Goal: Transaction & Acquisition: Obtain resource

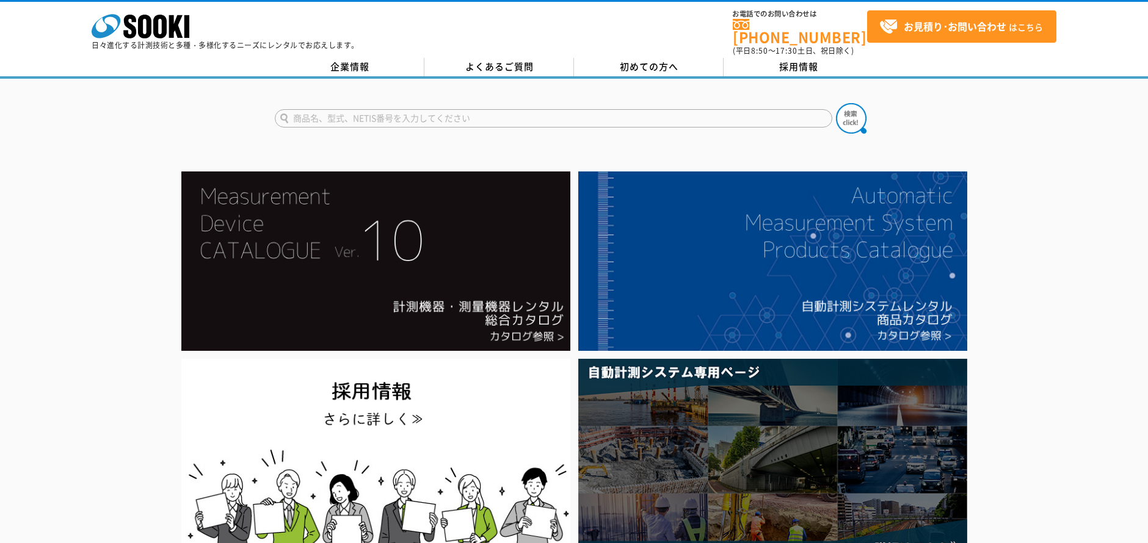
click at [400, 109] on input "text" at bounding box center [553, 118] width 557 height 18
type input "at-10"
click at [836, 103] on button at bounding box center [851, 118] width 31 height 31
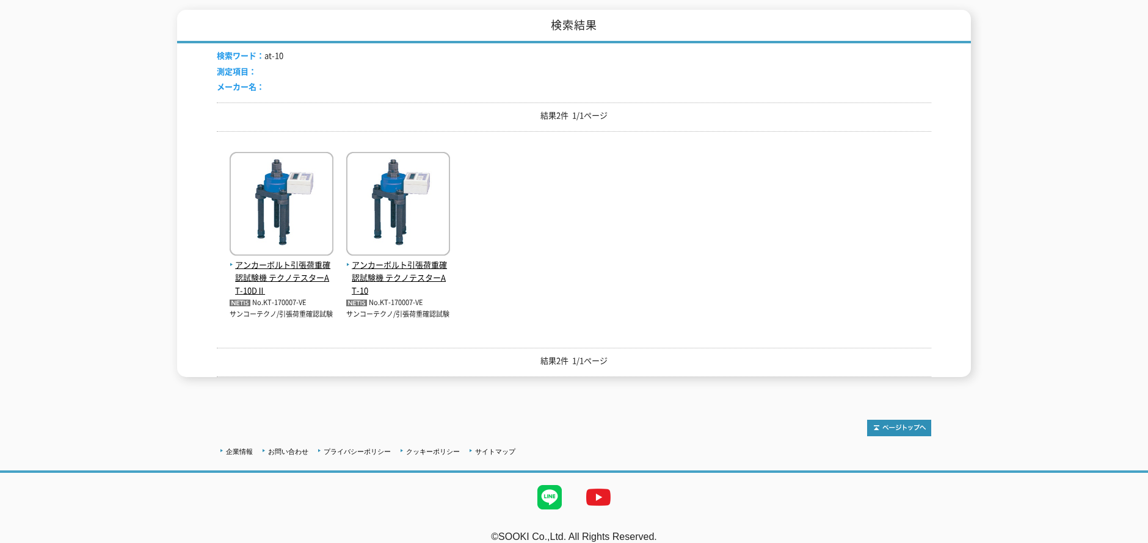
scroll to position [183, 0]
click at [298, 205] on img at bounding box center [282, 204] width 104 height 107
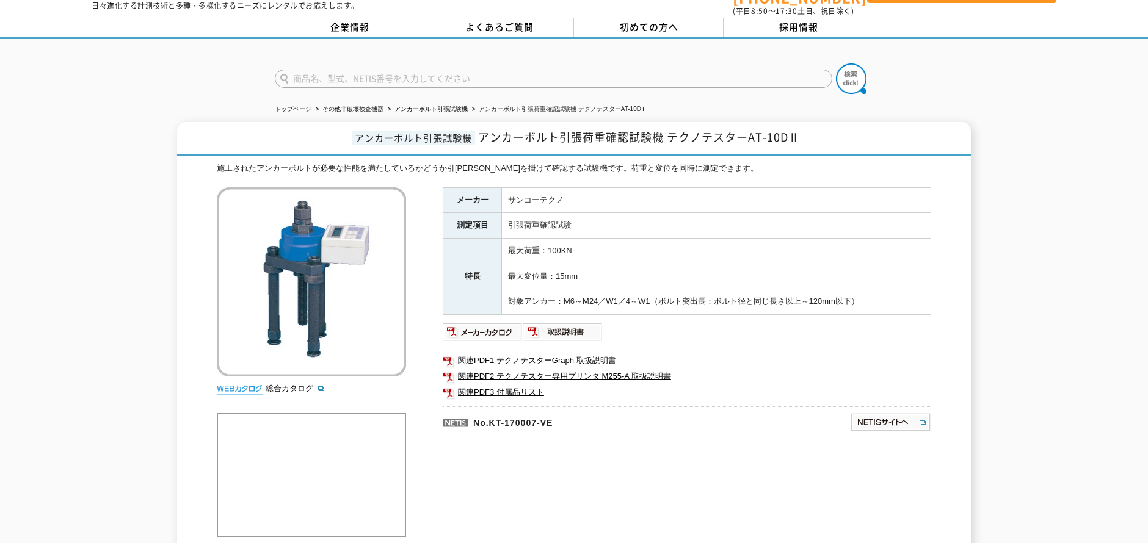
scroll to position [61, 0]
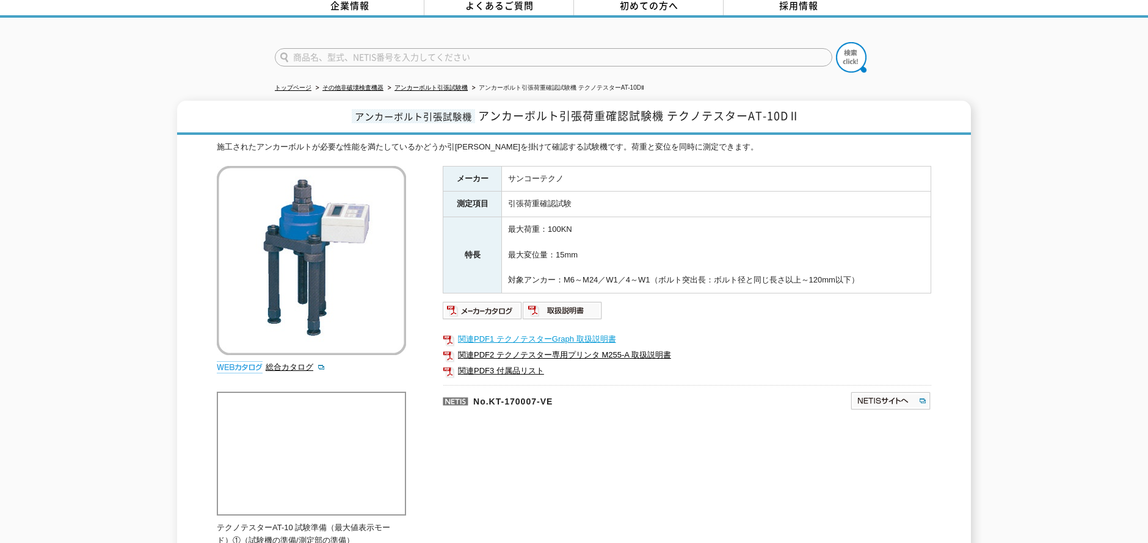
click at [572, 331] on link "関連PDF1 テクノテスターGraph 取扱説明書" at bounding box center [687, 339] width 488 height 16
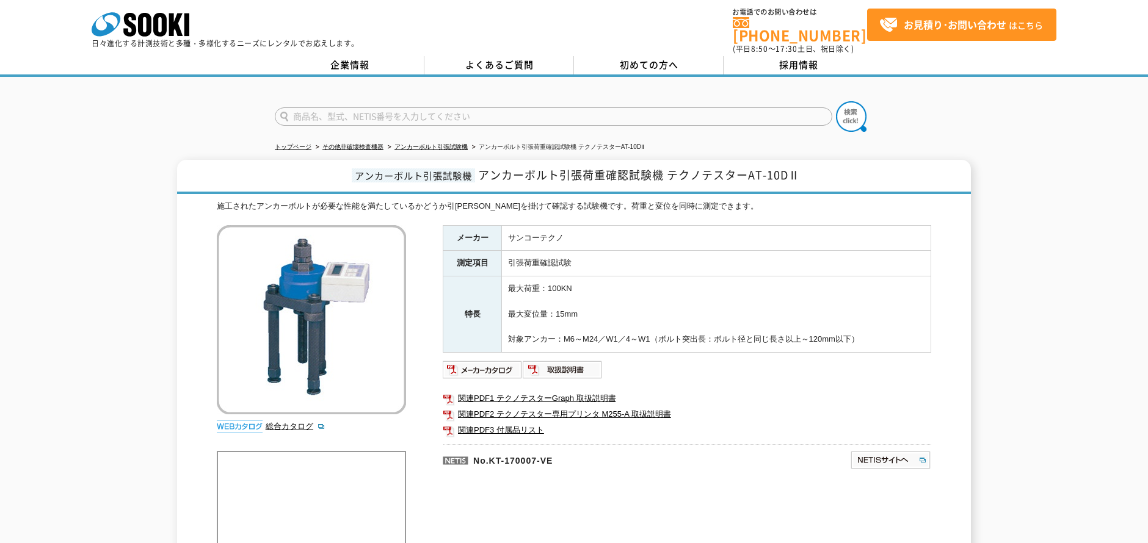
scroll to position [0, 0]
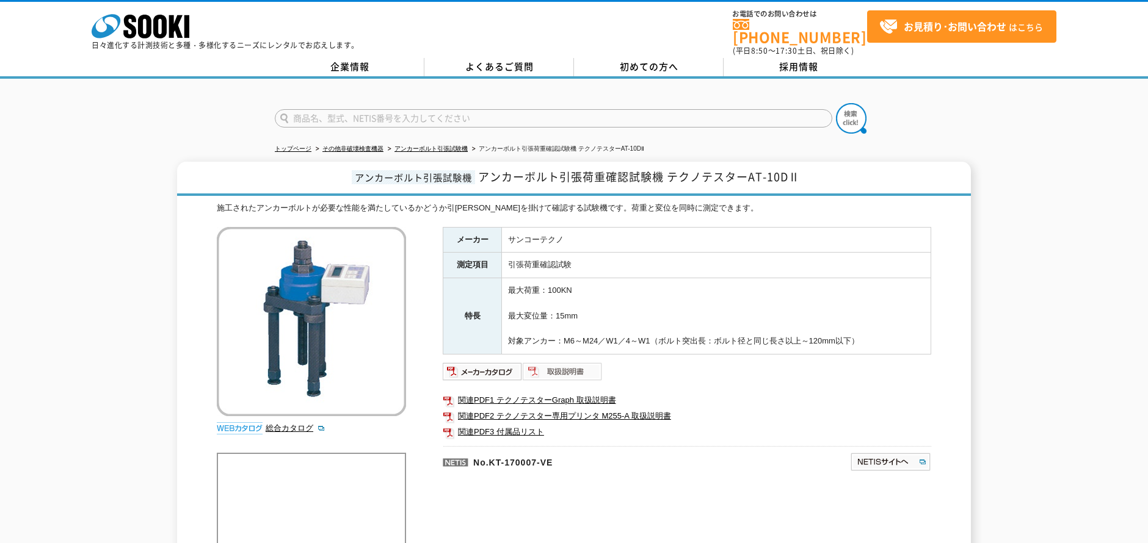
click at [569, 365] on img at bounding box center [562, 372] width 80 height 20
